Goal: Information Seeking & Learning: Learn about a topic

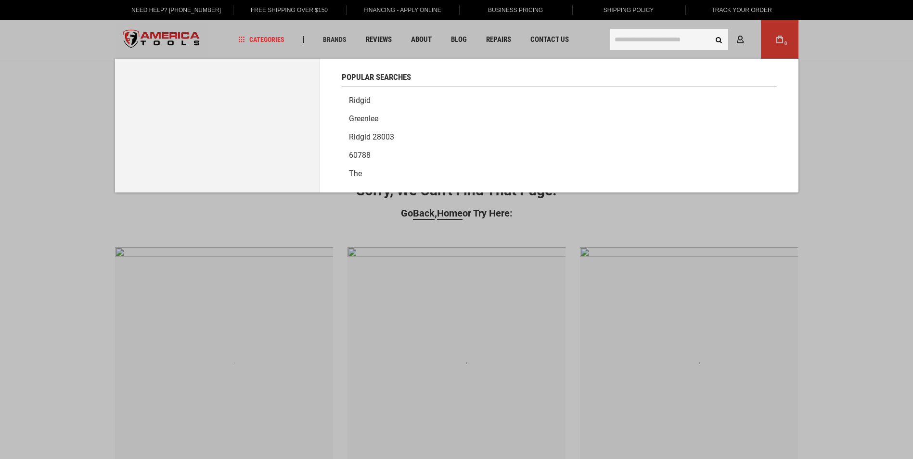
click at [680, 43] on input "text" at bounding box center [669, 39] width 118 height 21
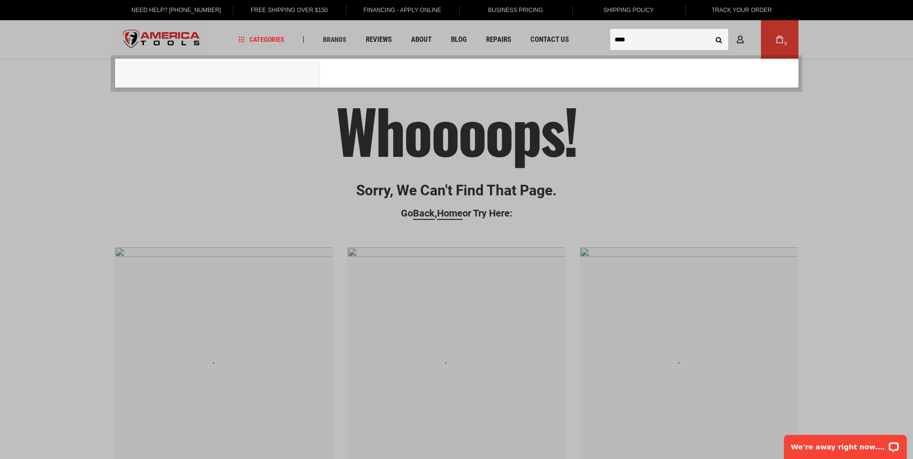
type input "****"
click at [710, 30] on button "Search" at bounding box center [719, 39] width 18 height 18
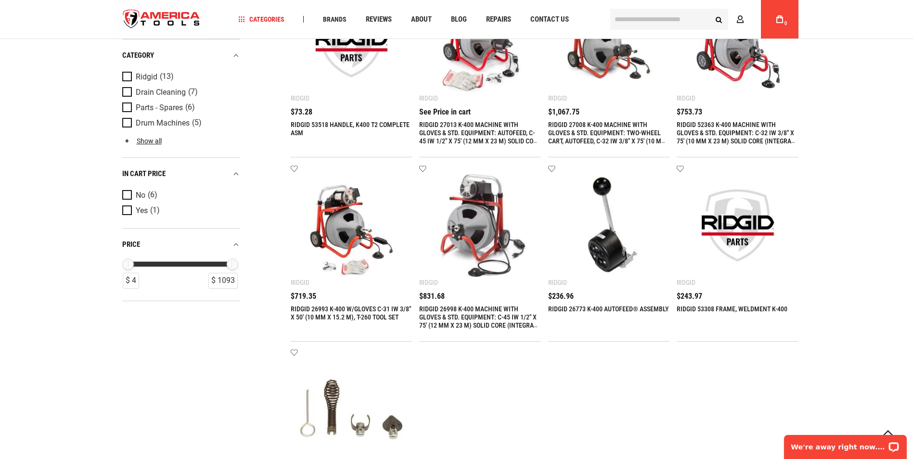
scroll to position [479, 0]
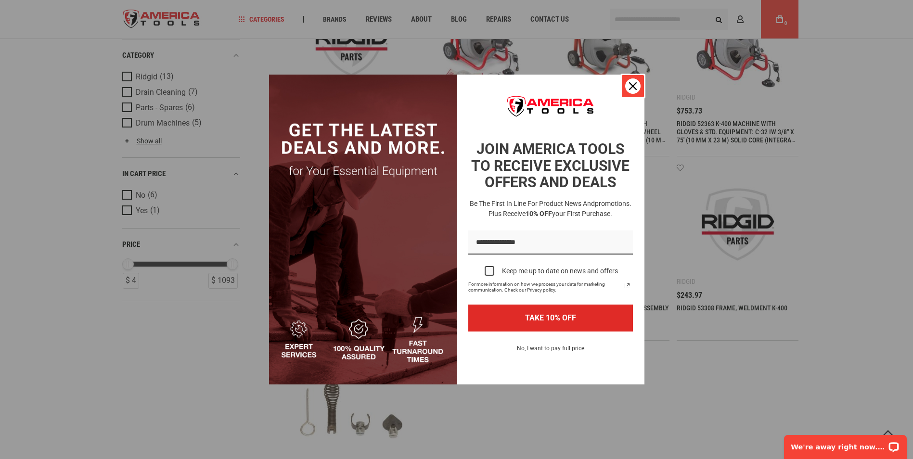
click at [637, 88] on div "Close" at bounding box center [632, 85] width 15 height 15
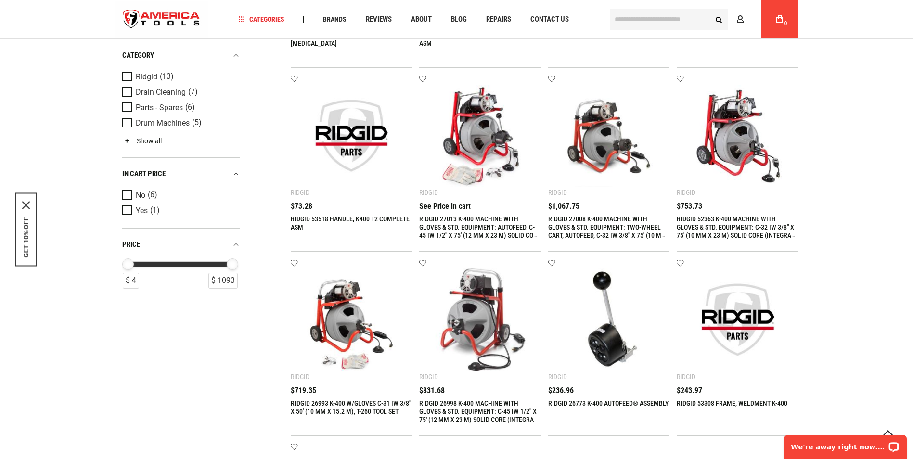
scroll to position [383, 0]
click at [504, 141] on img at bounding box center [480, 136] width 103 height 103
